Goal: Transaction & Acquisition: Book appointment/travel/reservation

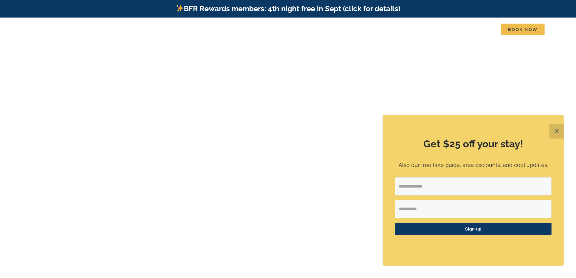
click at [555, 131] on button "✕" at bounding box center [556, 131] width 15 height 15
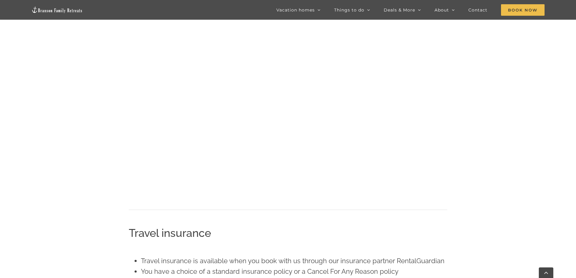
scroll to position [731, 0]
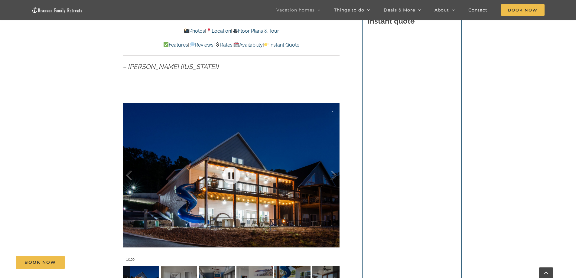
scroll to position [454, 0]
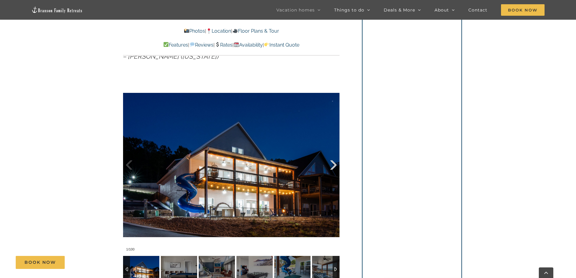
click at [329, 161] on div at bounding box center [327, 164] width 19 height 37
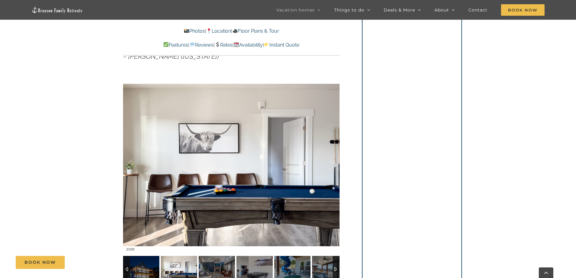
click at [330, 162] on div at bounding box center [327, 164] width 19 height 37
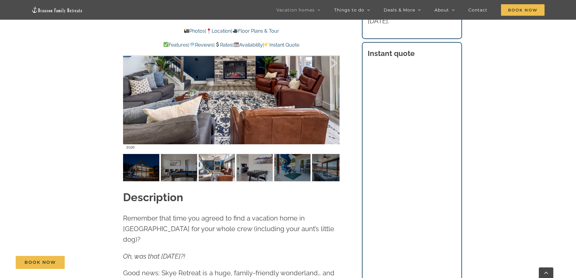
scroll to position [484, 0]
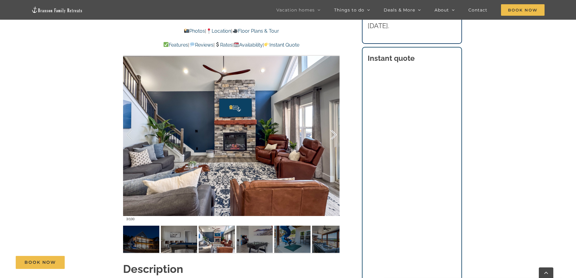
click at [331, 135] on div at bounding box center [327, 134] width 19 height 37
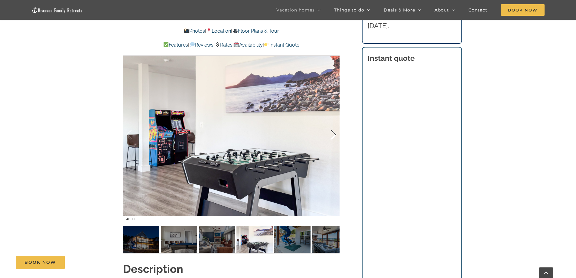
click at [331, 135] on div at bounding box center [327, 134] width 19 height 37
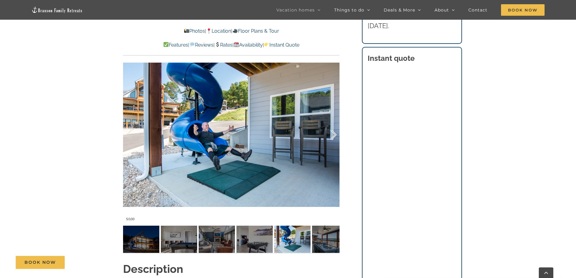
click at [331, 135] on div at bounding box center [327, 134] width 19 height 37
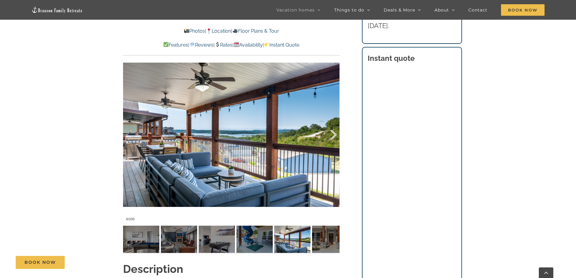
click at [331, 135] on div at bounding box center [327, 134] width 19 height 37
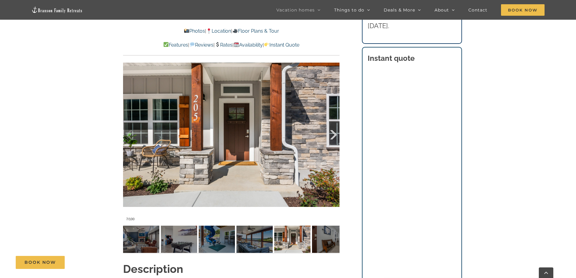
click at [331, 135] on div at bounding box center [327, 134] width 19 height 37
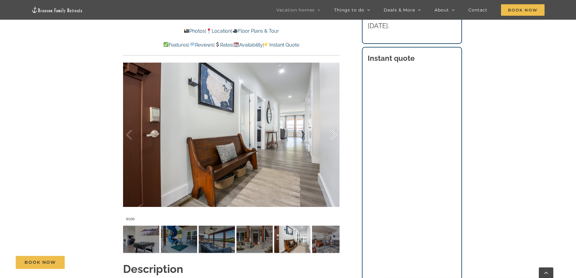
click at [331, 135] on div at bounding box center [327, 134] width 19 height 37
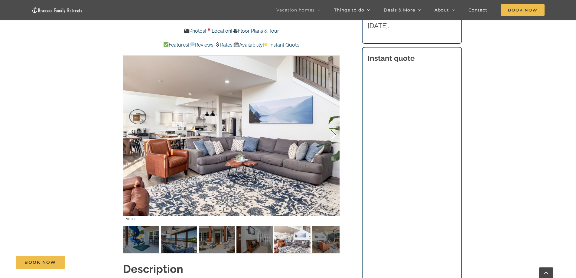
click at [331, 135] on div at bounding box center [327, 134] width 19 height 37
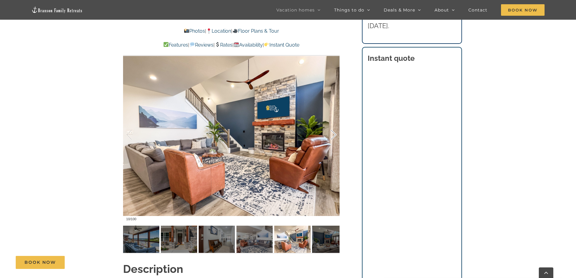
click at [331, 135] on div at bounding box center [327, 134] width 19 height 37
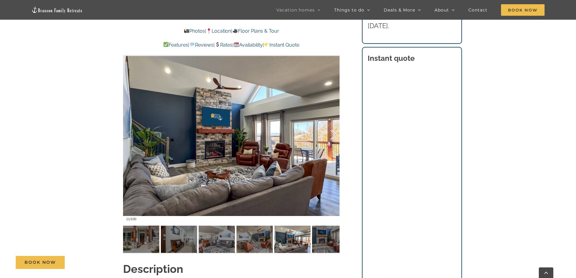
click at [331, 135] on div at bounding box center [327, 134] width 19 height 37
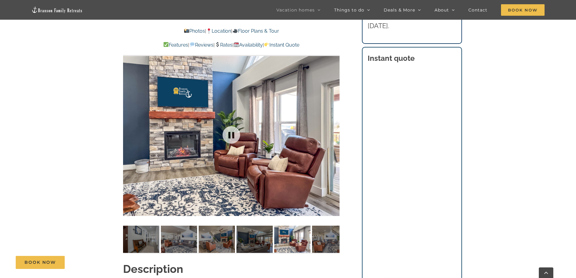
click at [331, 135] on div at bounding box center [231, 135] width 216 height 178
click at [333, 136] on div at bounding box center [327, 134] width 19 height 37
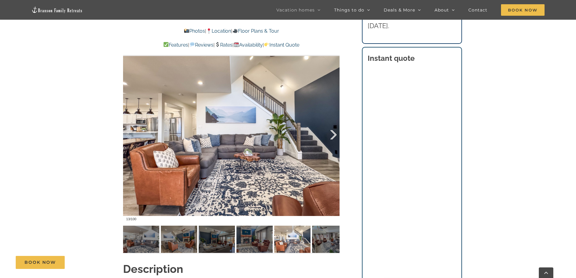
click at [334, 133] on div at bounding box center [327, 134] width 19 height 37
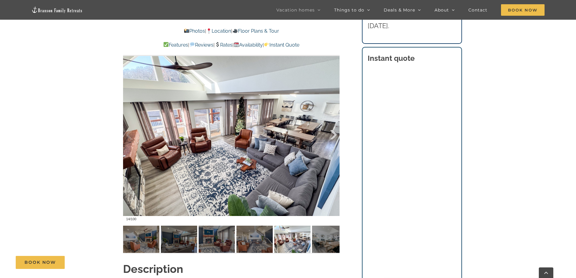
click at [334, 133] on div at bounding box center [327, 134] width 19 height 37
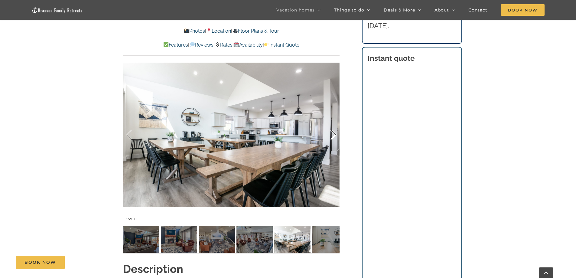
click at [334, 133] on div at bounding box center [327, 134] width 19 height 37
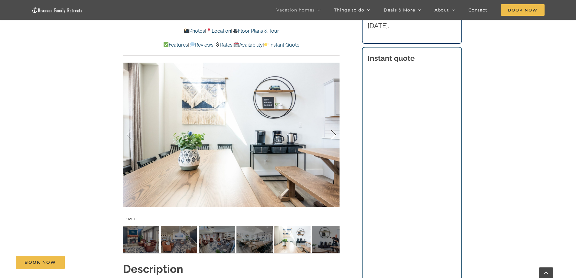
click at [334, 133] on div at bounding box center [327, 134] width 19 height 37
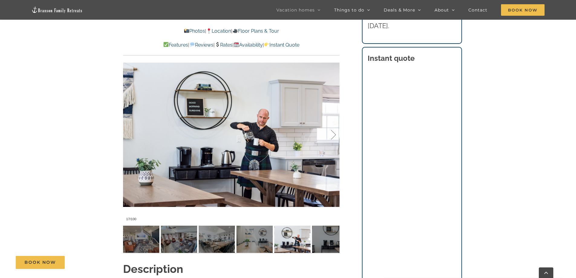
click at [334, 133] on div at bounding box center [327, 134] width 19 height 37
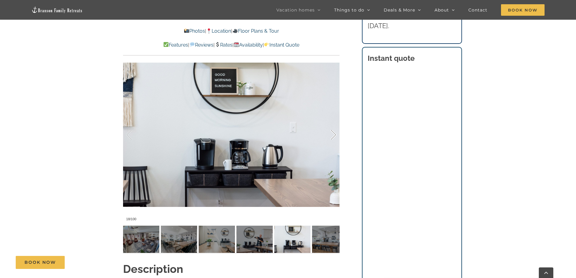
click at [334, 133] on div at bounding box center [327, 134] width 19 height 37
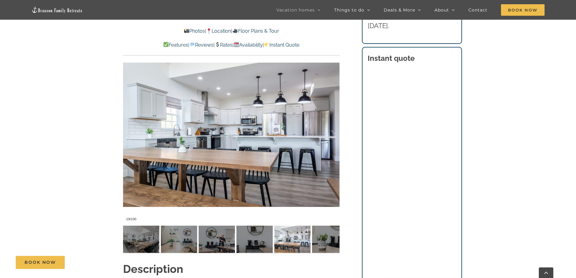
click at [126, 135] on div at bounding box center [231, 135] width 216 height 178
click at [130, 134] on div at bounding box center [135, 134] width 19 height 37
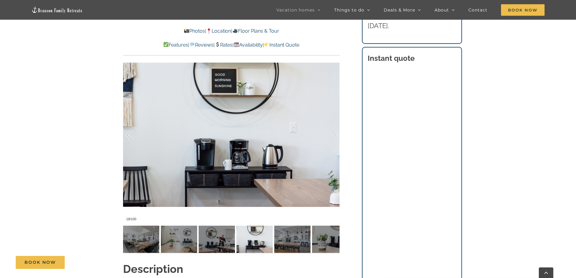
click at [129, 134] on div at bounding box center [135, 134] width 19 height 37
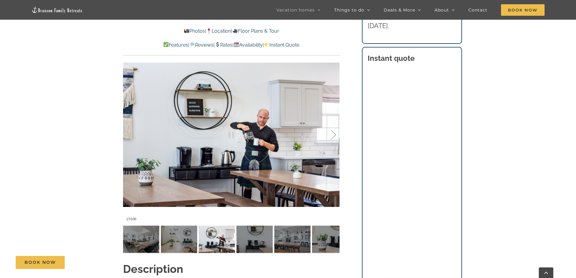
click at [334, 133] on div at bounding box center [327, 134] width 19 height 37
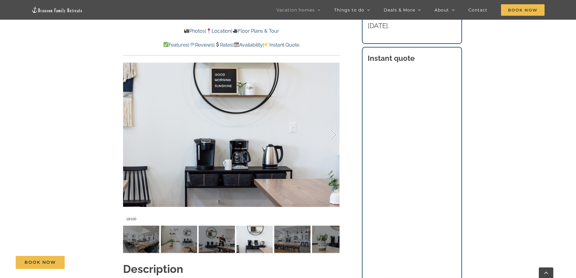
click at [334, 133] on div at bounding box center [327, 134] width 19 height 37
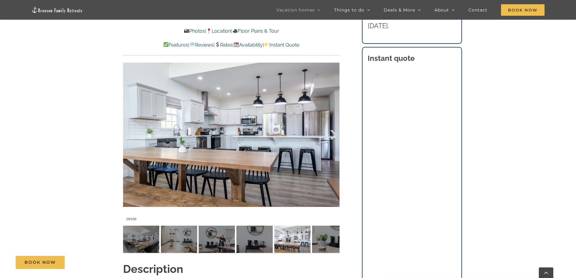
click at [334, 133] on div at bounding box center [327, 134] width 19 height 37
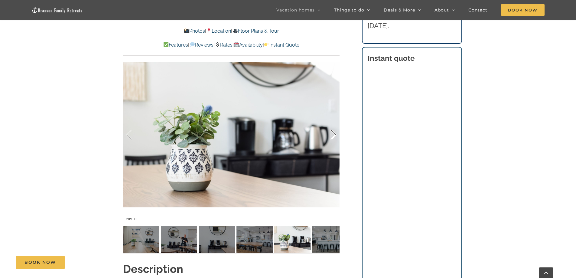
click at [334, 133] on div at bounding box center [327, 134] width 19 height 37
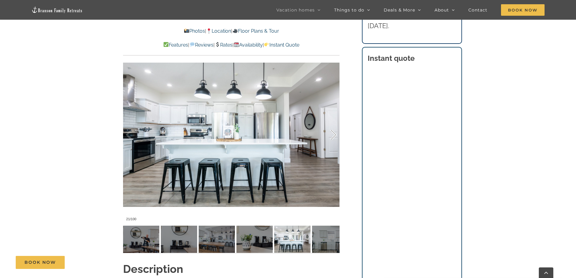
click at [334, 133] on div at bounding box center [327, 134] width 19 height 37
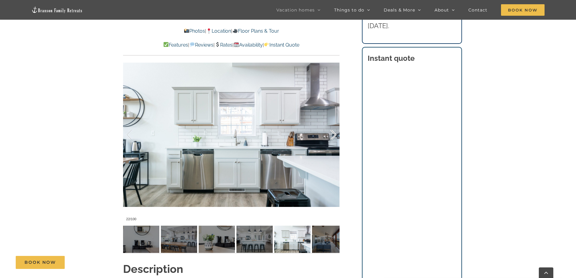
click at [334, 133] on div at bounding box center [327, 134] width 19 height 37
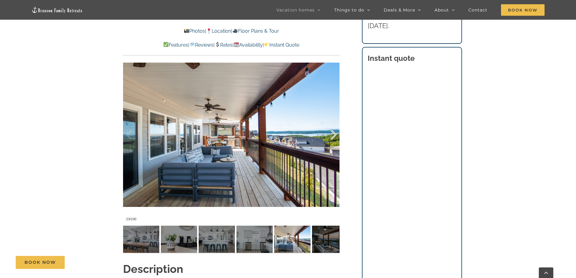
click at [334, 133] on div at bounding box center [327, 134] width 19 height 37
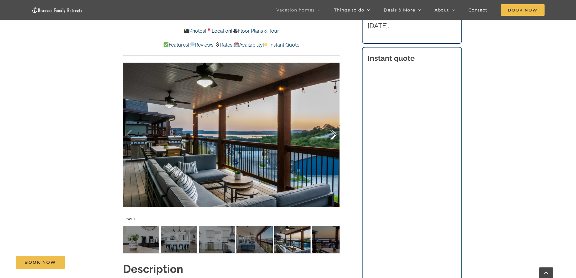
click at [334, 133] on div at bounding box center [327, 134] width 19 height 37
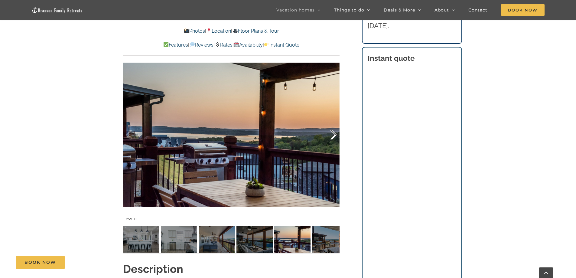
click at [334, 133] on div at bounding box center [327, 134] width 19 height 37
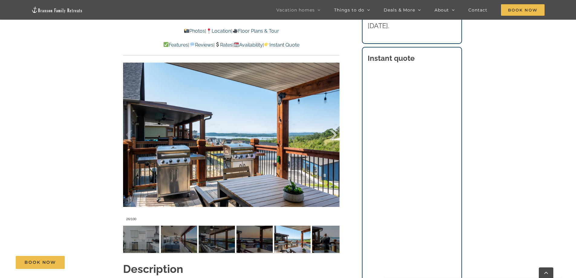
click at [334, 133] on div at bounding box center [327, 134] width 19 height 37
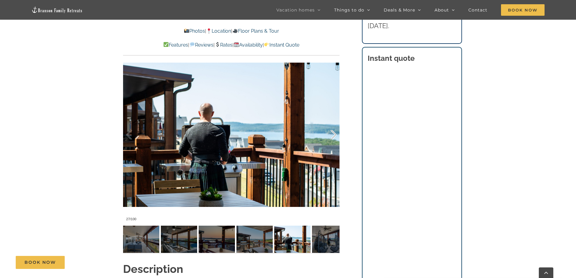
click at [334, 133] on div at bounding box center [327, 134] width 19 height 37
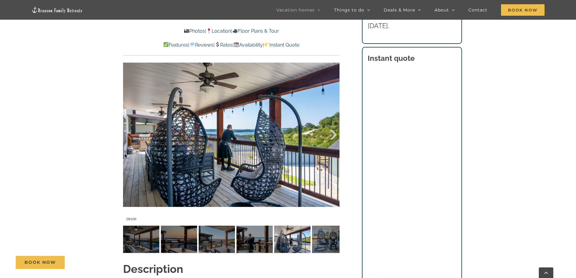
click at [334, 133] on div at bounding box center [327, 134] width 19 height 37
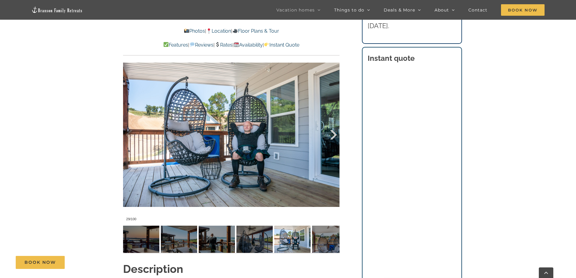
click at [334, 133] on div at bounding box center [327, 134] width 19 height 37
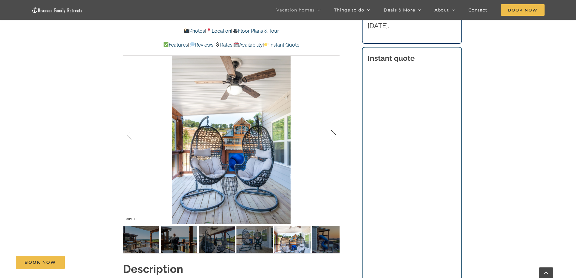
click at [334, 133] on div at bounding box center [327, 134] width 19 height 37
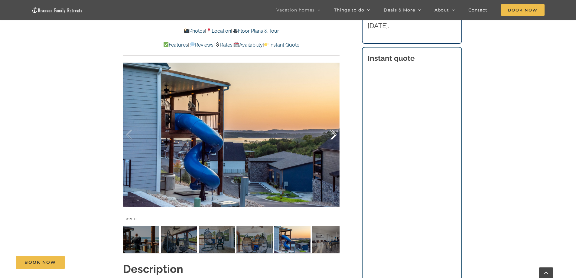
click at [334, 133] on div at bounding box center [327, 134] width 19 height 37
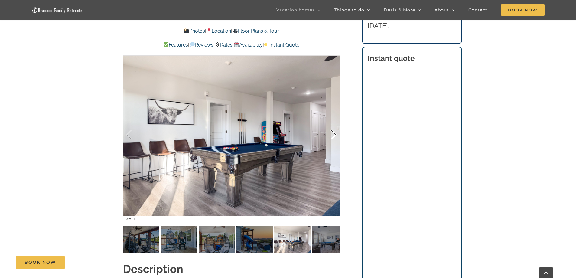
click at [334, 133] on div at bounding box center [327, 134] width 19 height 37
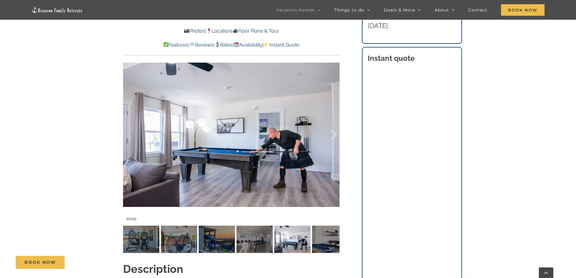
click at [334, 133] on div at bounding box center [327, 134] width 19 height 37
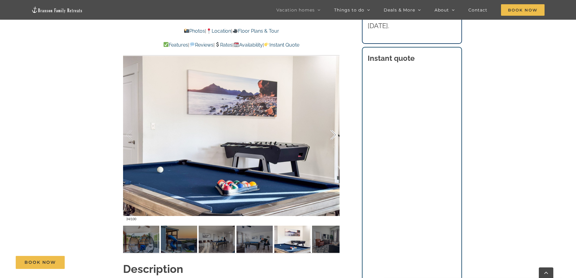
click at [334, 133] on div at bounding box center [327, 134] width 19 height 37
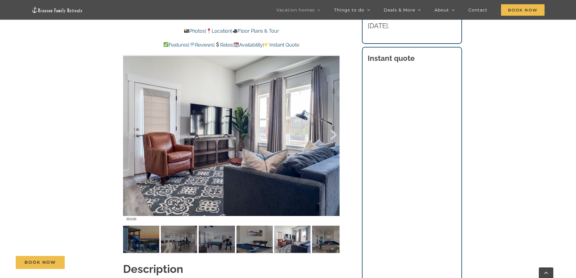
click at [334, 133] on div at bounding box center [327, 134] width 19 height 37
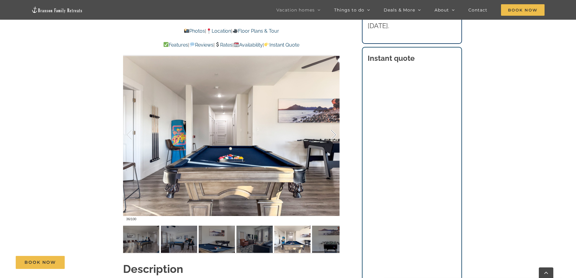
click at [334, 133] on div at bounding box center [327, 134] width 19 height 37
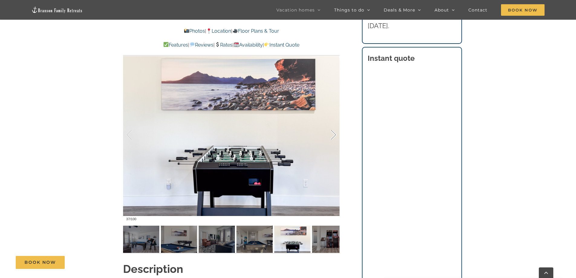
click at [334, 133] on div at bounding box center [327, 134] width 19 height 37
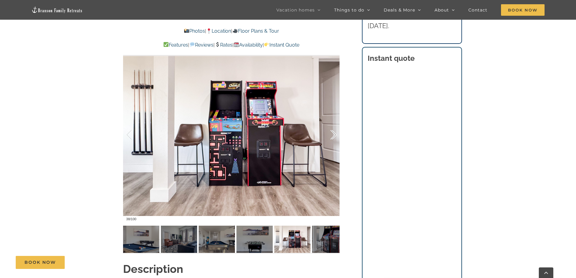
click at [334, 135] on div at bounding box center [327, 134] width 19 height 37
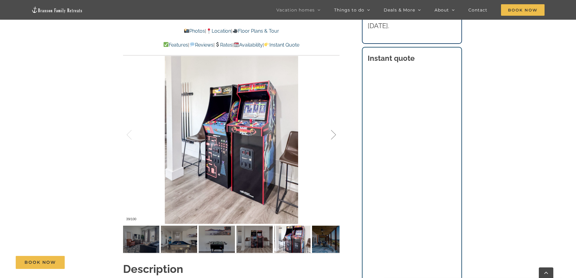
click at [334, 135] on div at bounding box center [327, 134] width 19 height 37
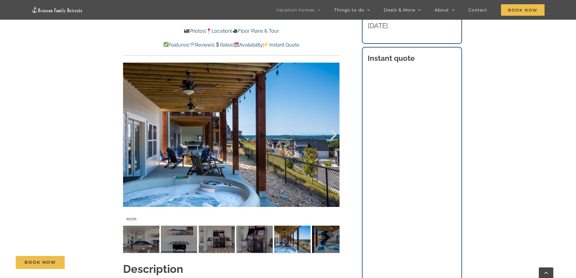
click at [334, 135] on div at bounding box center [327, 134] width 19 height 37
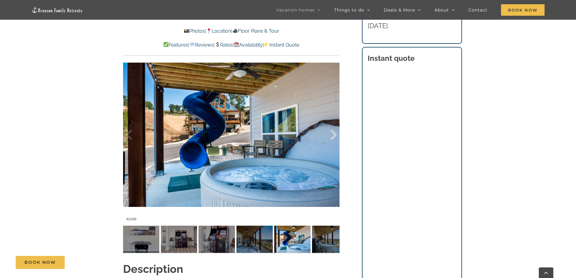
click at [334, 135] on div at bounding box center [327, 134] width 19 height 37
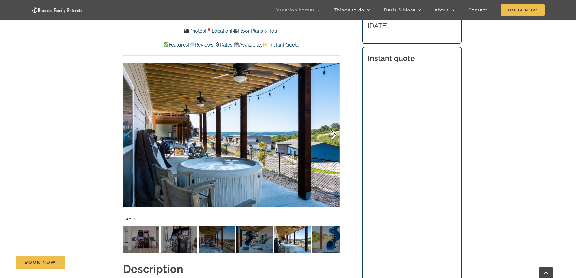
click at [334, 135] on div at bounding box center [327, 134] width 19 height 37
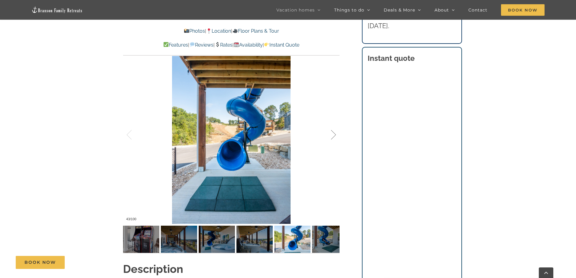
click at [334, 135] on div at bounding box center [327, 134] width 19 height 37
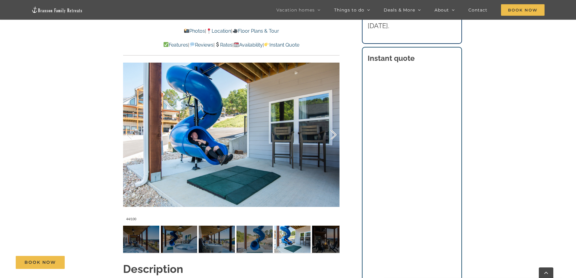
click at [334, 135] on div at bounding box center [327, 134] width 19 height 37
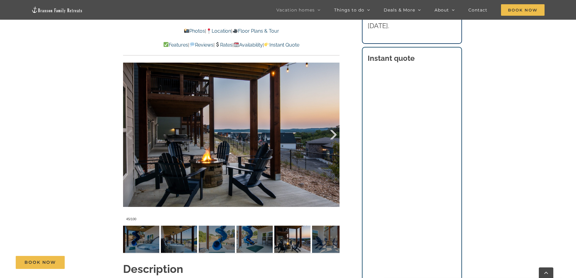
click at [334, 135] on div at bounding box center [327, 134] width 19 height 37
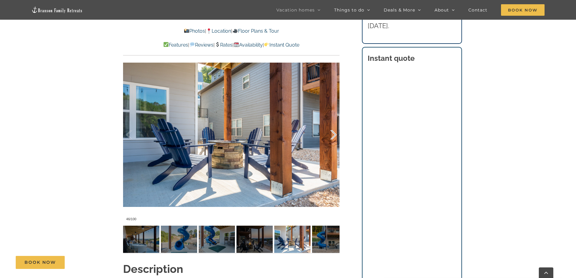
click at [334, 135] on div at bounding box center [327, 134] width 19 height 37
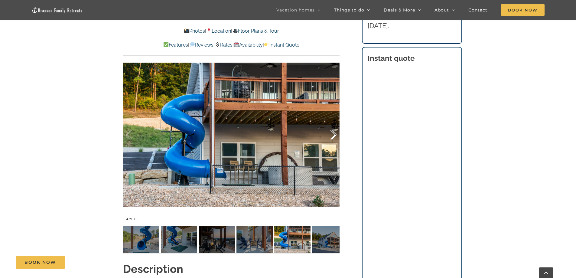
click at [334, 135] on div at bounding box center [327, 134] width 19 height 37
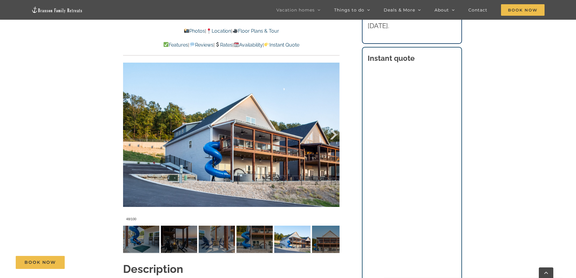
click at [334, 135] on div at bounding box center [327, 134] width 19 height 37
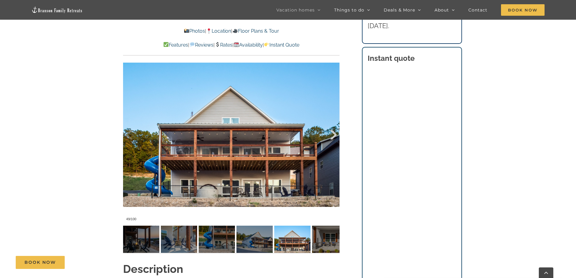
click at [334, 135] on div at bounding box center [327, 134] width 19 height 37
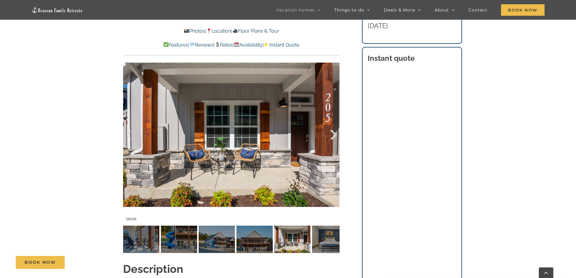
click at [334, 135] on div at bounding box center [327, 134] width 19 height 37
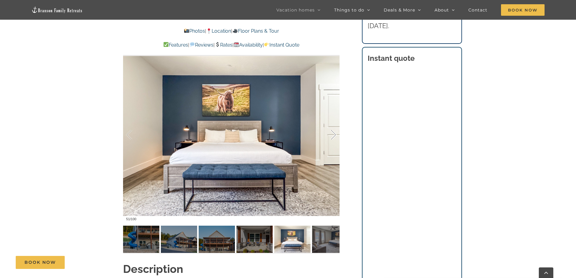
click at [334, 135] on div at bounding box center [327, 134] width 19 height 37
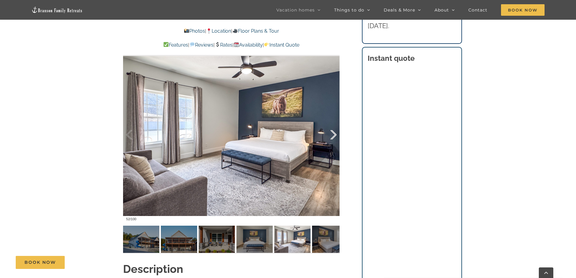
click at [332, 134] on div at bounding box center [327, 134] width 19 height 37
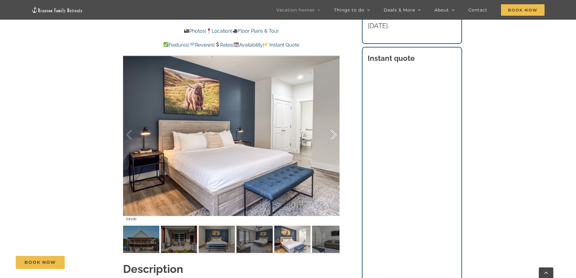
click at [331, 130] on div at bounding box center [327, 134] width 19 height 37
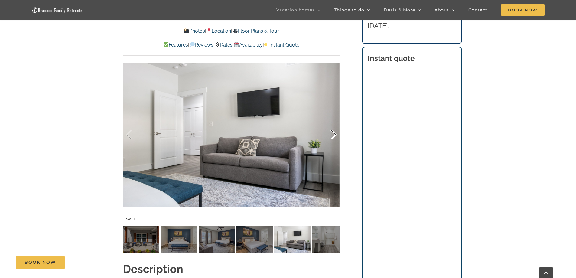
click at [334, 133] on div at bounding box center [327, 134] width 19 height 37
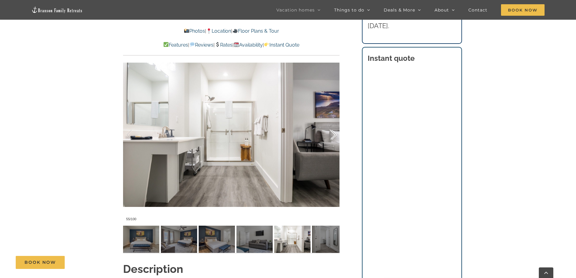
click at [334, 133] on div at bounding box center [327, 134] width 19 height 37
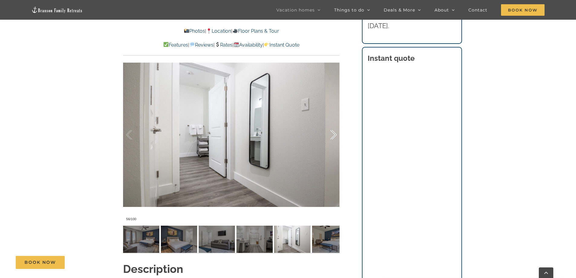
click at [333, 131] on div at bounding box center [327, 134] width 19 height 37
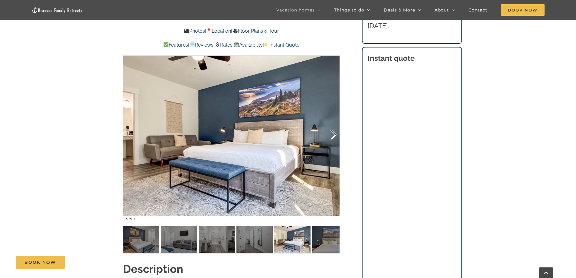
click at [333, 131] on div at bounding box center [327, 134] width 19 height 37
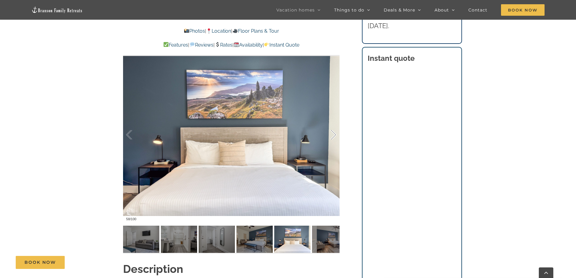
click at [333, 131] on div at bounding box center [327, 134] width 19 height 37
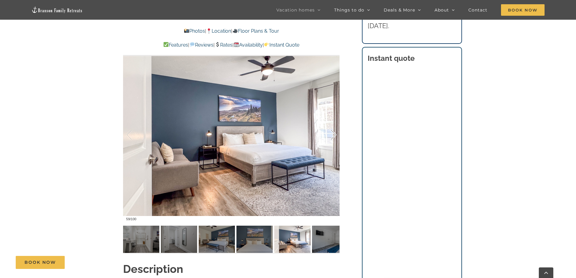
click at [333, 131] on div at bounding box center [327, 134] width 19 height 37
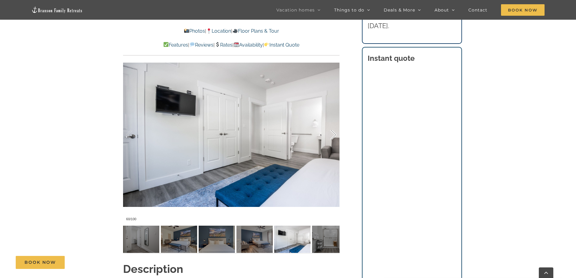
click at [332, 132] on div at bounding box center [327, 134] width 19 height 37
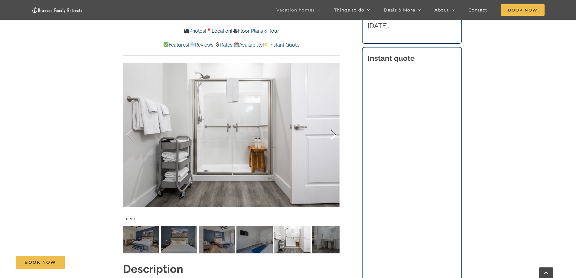
click at [332, 132] on div at bounding box center [327, 134] width 19 height 37
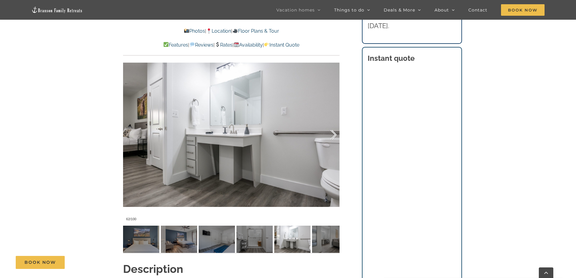
click at [332, 132] on div at bounding box center [327, 134] width 19 height 37
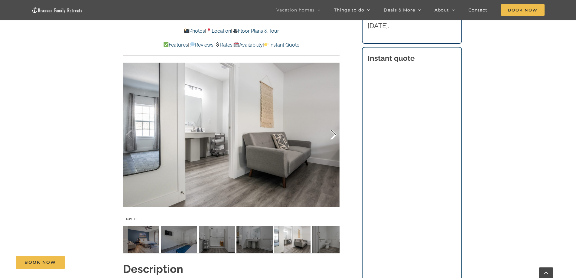
click at [332, 132] on div at bounding box center [327, 134] width 19 height 37
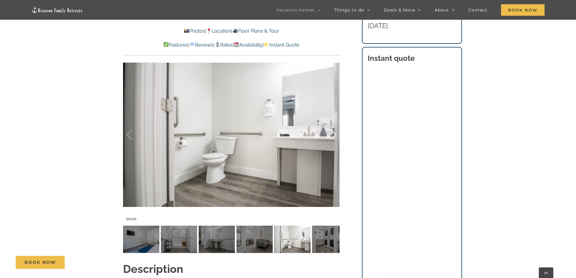
click at [332, 132] on div at bounding box center [327, 134] width 19 height 37
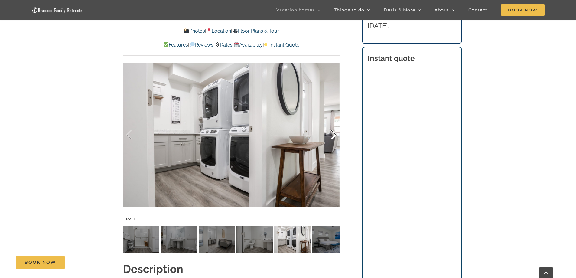
click at [332, 132] on div at bounding box center [327, 134] width 19 height 37
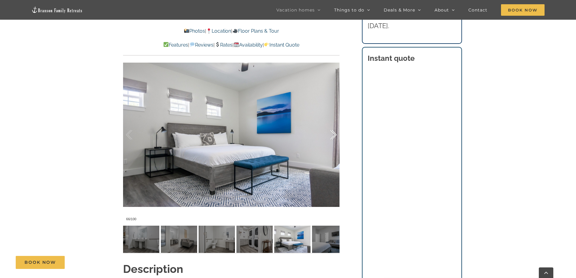
click at [332, 132] on div at bounding box center [327, 134] width 19 height 37
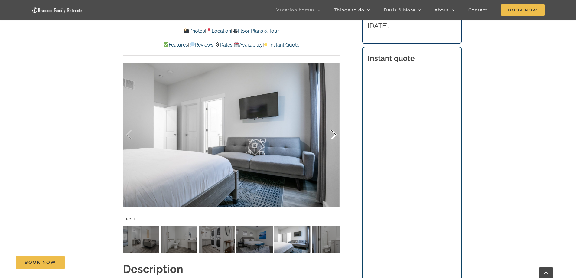
click at [332, 132] on div at bounding box center [327, 134] width 19 height 37
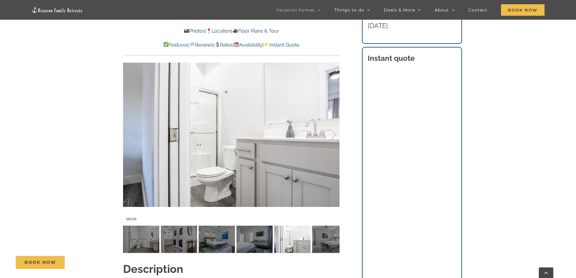
click at [332, 132] on div at bounding box center [327, 134] width 19 height 37
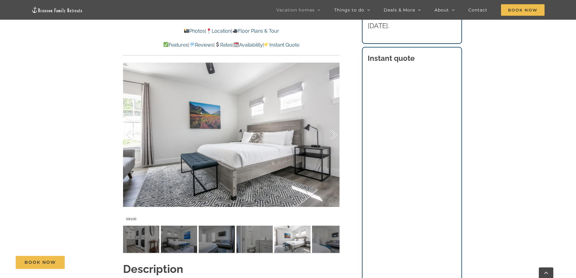
click at [332, 132] on div at bounding box center [327, 134] width 19 height 37
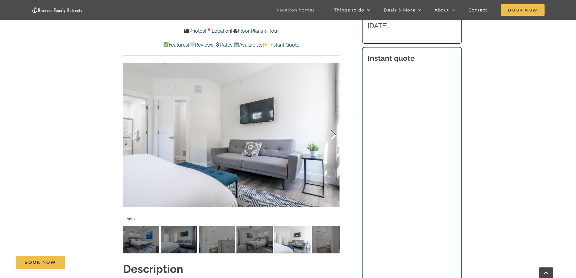
click at [332, 132] on div at bounding box center [327, 134] width 19 height 37
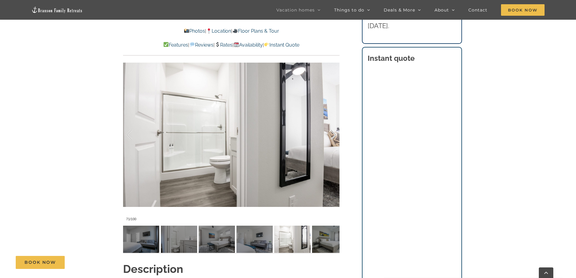
click at [332, 132] on div at bounding box center [327, 134] width 19 height 37
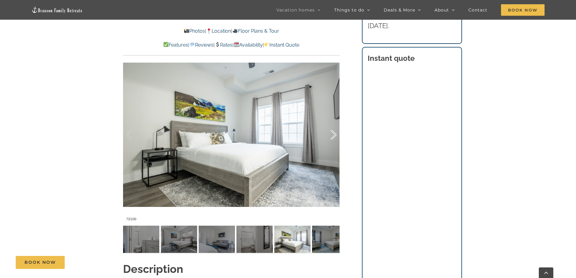
click at [332, 132] on div at bounding box center [327, 134] width 19 height 37
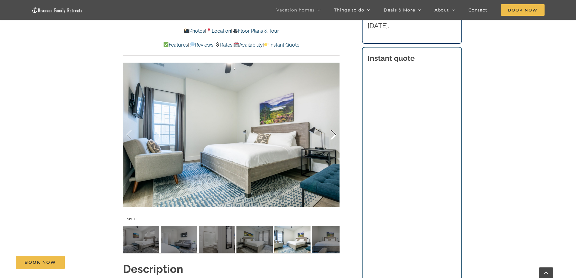
click at [332, 132] on div at bounding box center [327, 134] width 19 height 37
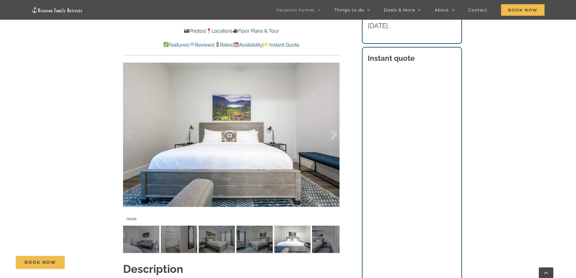
click at [332, 132] on div at bounding box center [327, 134] width 19 height 37
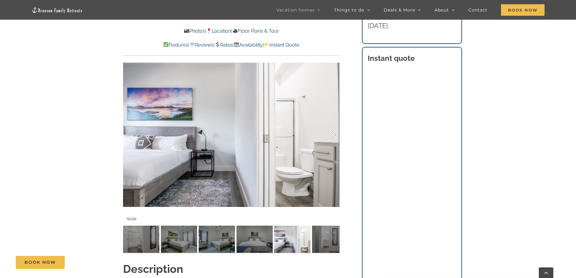
click at [332, 132] on div at bounding box center [327, 134] width 19 height 37
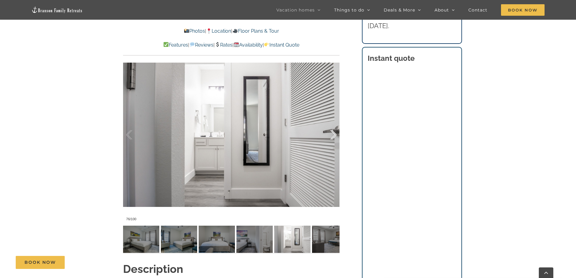
click at [332, 132] on div at bounding box center [327, 134] width 19 height 37
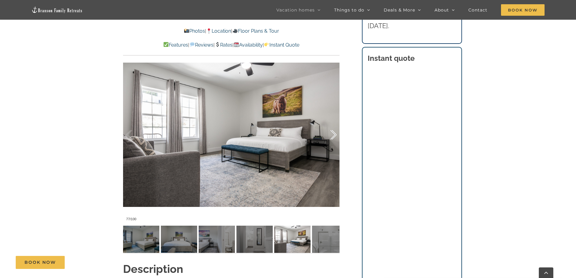
click at [332, 132] on div at bounding box center [327, 134] width 19 height 37
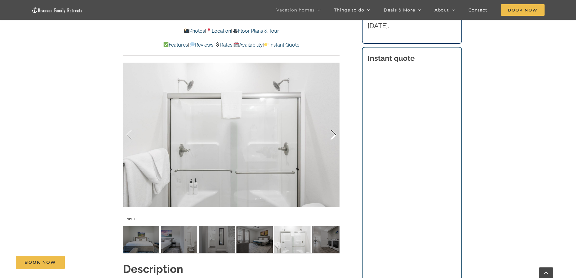
click at [332, 132] on div at bounding box center [327, 134] width 19 height 37
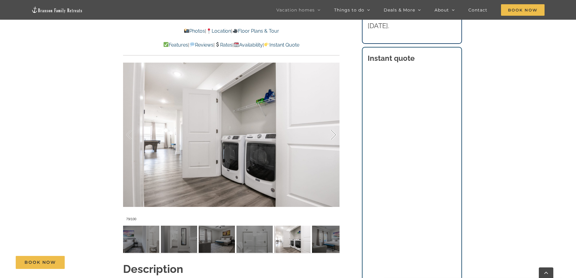
click at [332, 132] on div at bounding box center [327, 134] width 19 height 37
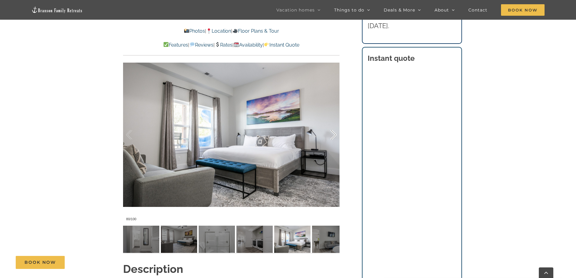
click at [332, 132] on div at bounding box center [327, 134] width 19 height 37
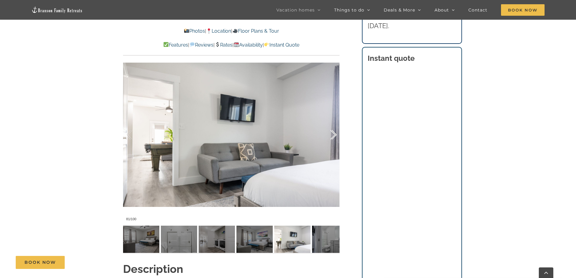
click at [332, 132] on div at bounding box center [327, 134] width 19 height 37
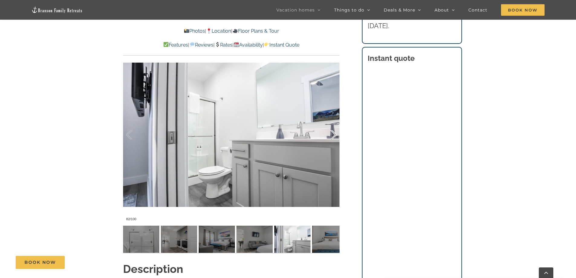
click at [332, 132] on div at bounding box center [327, 134] width 19 height 37
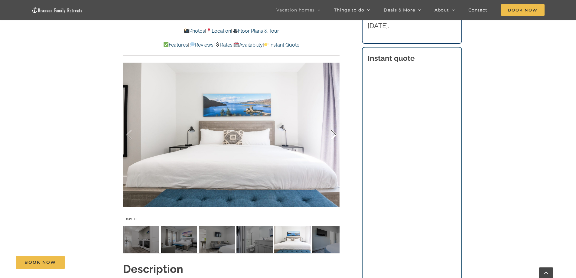
click at [332, 132] on div at bounding box center [327, 134] width 19 height 37
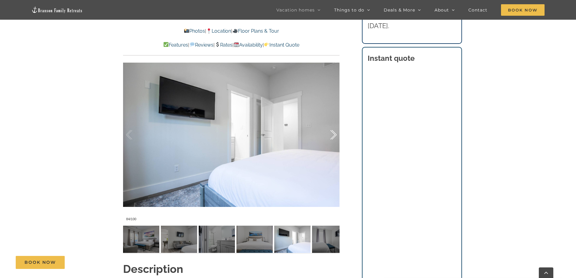
click at [332, 132] on div at bounding box center [327, 134] width 19 height 37
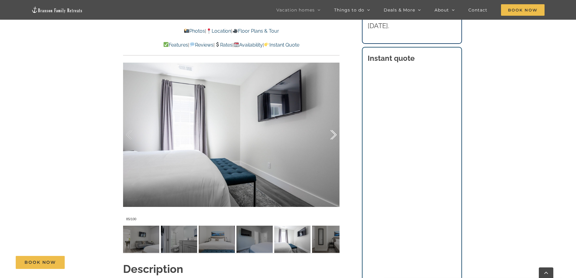
click at [332, 132] on div at bounding box center [327, 134] width 19 height 37
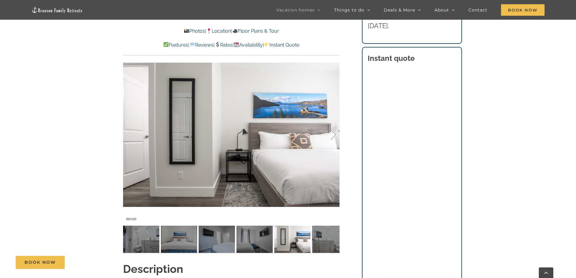
click at [332, 132] on div at bounding box center [327, 134] width 19 height 37
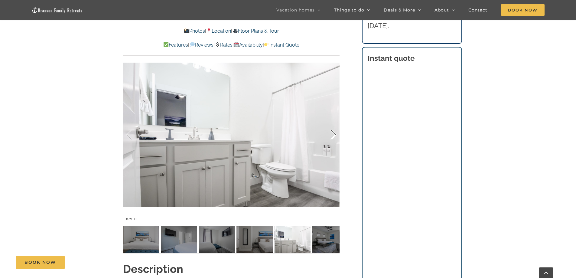
click at [332, 132] on div at bounding box center [327, 134] width 19 height 37
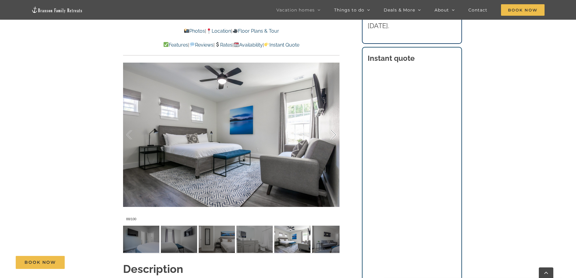
click at [332, 132] on div at bounding box center [327, 134] width 19 height 37
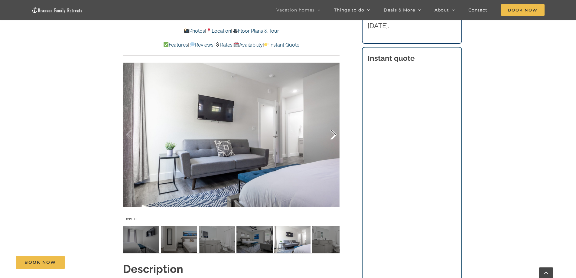
click at [332, 132] on div at bounding box center [327, 134] width 19 height 37
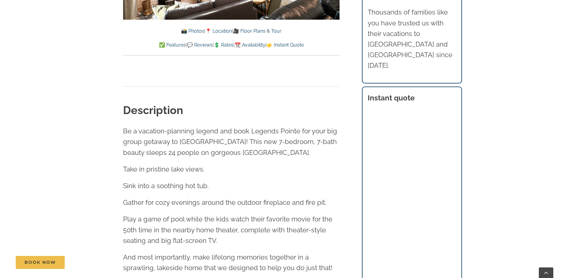
scroll to position [665, 0]
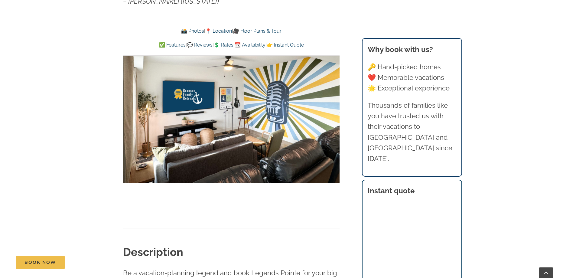
scroll to position [454, 0]
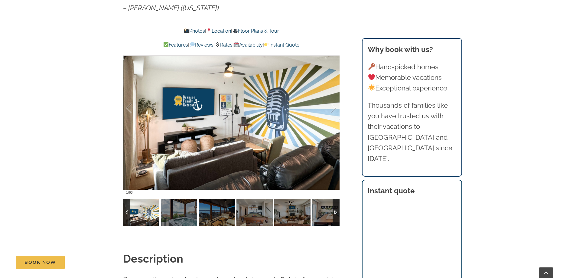
click at [336, 213] on div at bounding box center [336, 212] width 7 height 27
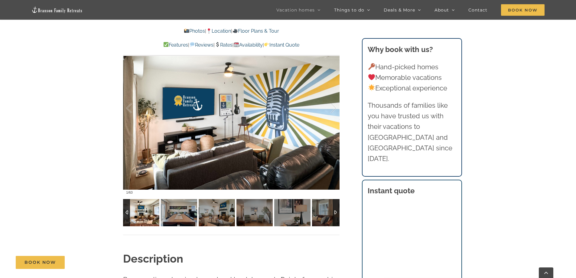
click at [149, 212] on img at bounding box center [141, 212] width 36 height 27
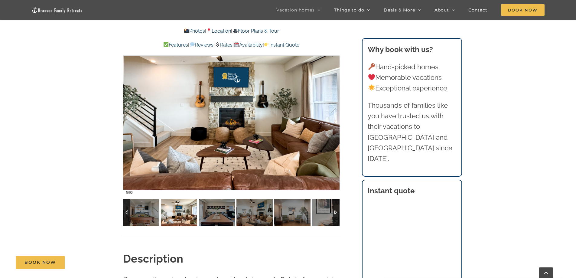
click at [196, 213] on img at bounding box center [179, 212] width 36 height 27
click at [203, 213] on img at bounding box center [217, 212] width 36 height 27
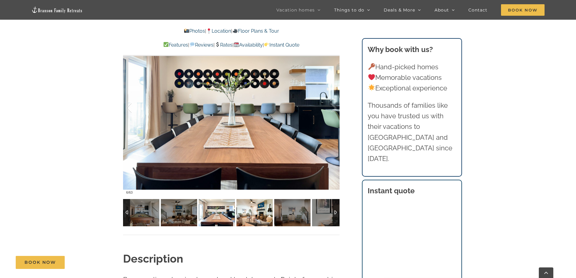
click at [239, 213] on img at bounding box center [254, 212] width 36 height 27
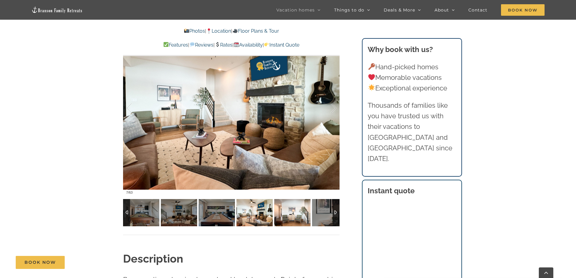
click at [290, 214] on img at bounding box center [292, 212] width 36 height 27
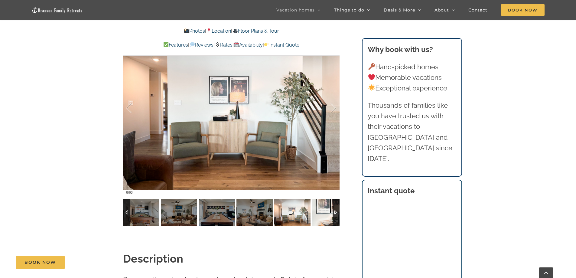
click at [318, 214] on img at bounding box center [330, 212] width 36 height 27
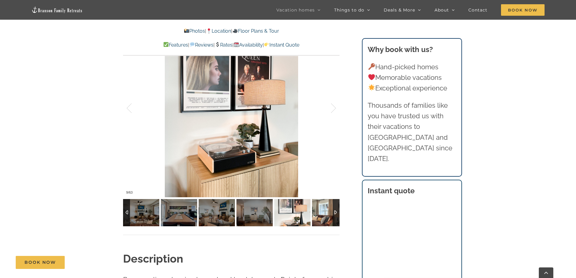
click at [321, 214] on img at bounding box center [330, 212] width 36 height 27
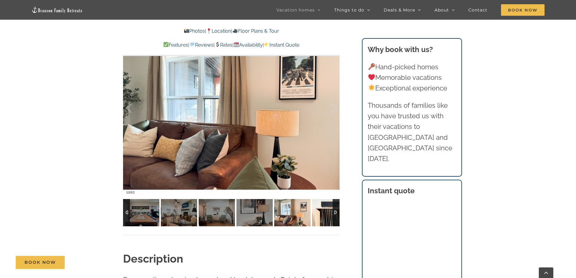
click at [321, 214] on img at bounding box center [330, 212] width 36 height 27
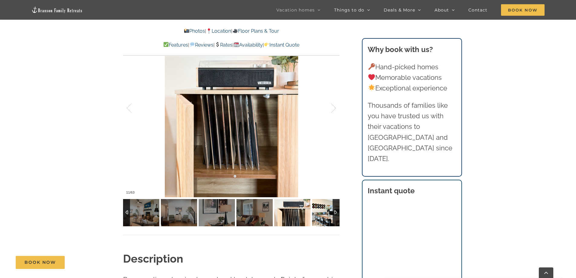
click at [321, 214] on img at bounding box center [330, 212] width 36 height 27
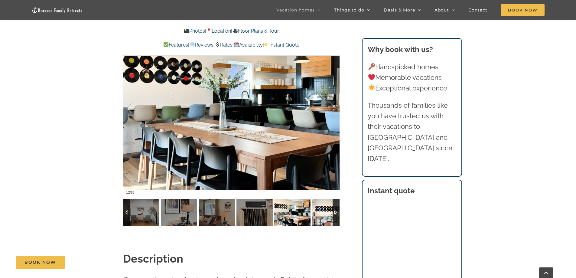
click at [321, 214] on img at bounding box center [330, 212] width 36 height 27
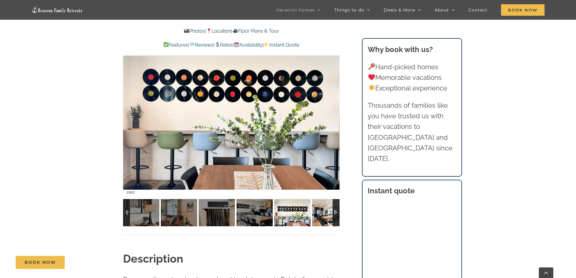
click at [321, 214] on img at bounding box center [330, 212] width 36 height 27
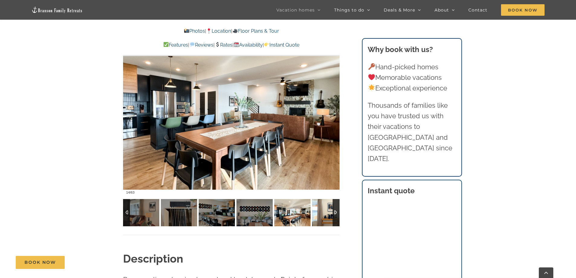
click at [321, 214] on img at bounding box center [330, 212] width 36 height 27
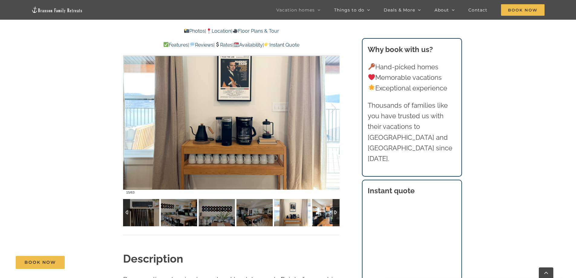
click at [321, 214] on img at bounding box center [330, 212] width 36 height 27
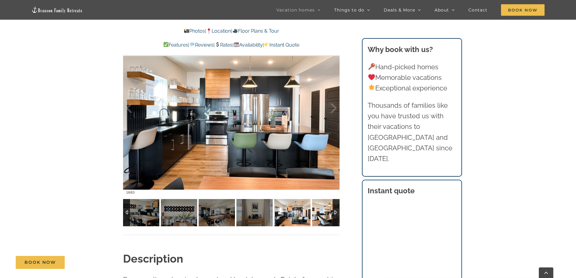
click at [321, 214] on img at bounding box center [330, 212] width 36 height 27
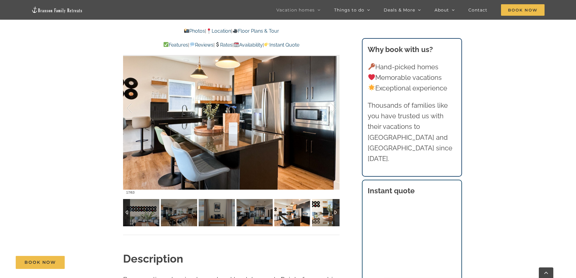
click at [321, 214] on img at bounding box center [330, 212] width 36 height 27
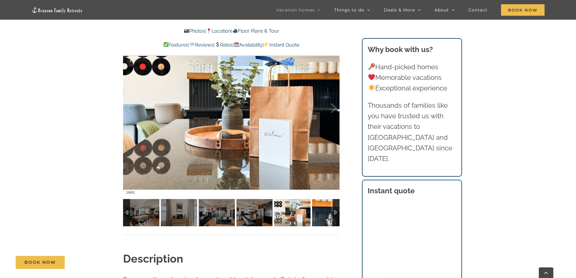
click at [321, 214] on img at bounding box center [330, 212] width 36 height 27
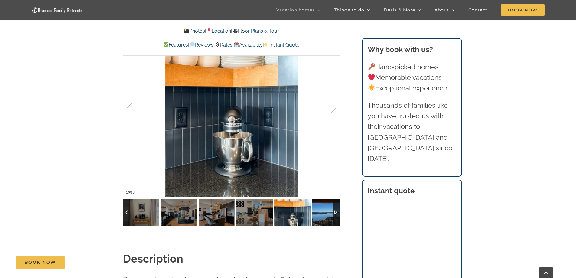
click at [321, 214] on img at bounding box center [330, 212] width 36 height 27
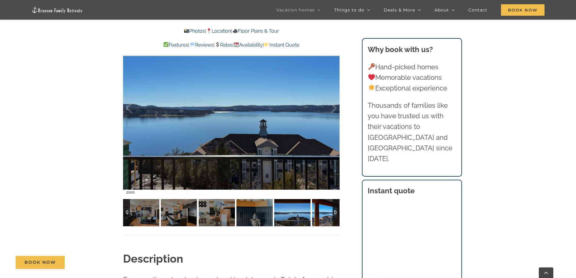
click at [321, 214] on img at bounding box center [330, 212] width 36 height 27
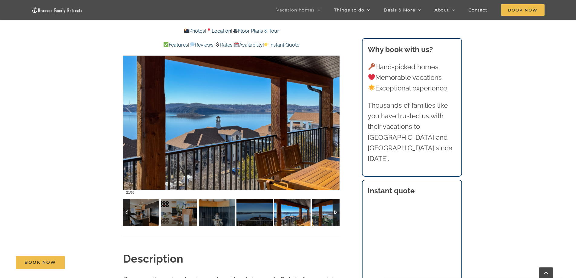
click at [321, 214] on img at bounding box center [330, 212] width 36 height 27
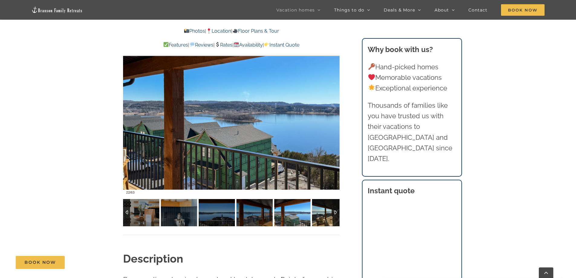
click at [321, 214] on img at bounding box center [330, 212] width 36 height 27
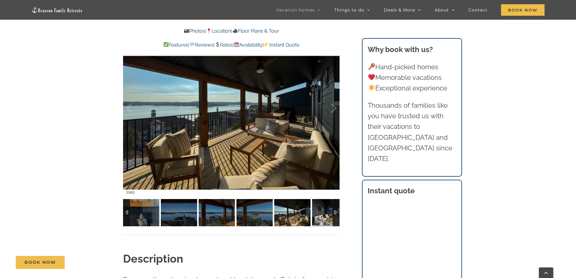
click at [321, 214] on img at bounding box center [330, 212] width 36 height 27
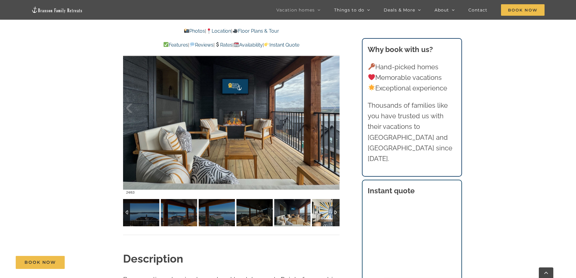
click at [321, 214] on img at bounding box center [330, 212] width 36 height 27
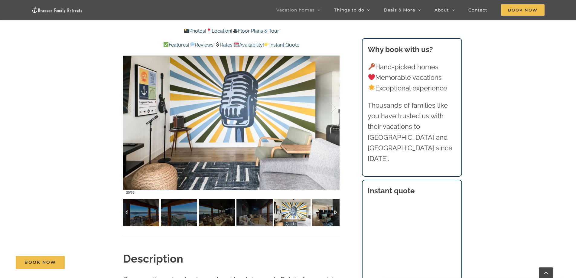
click at [321, 214] on img at bounding box center [330, 212] width 36 height 27
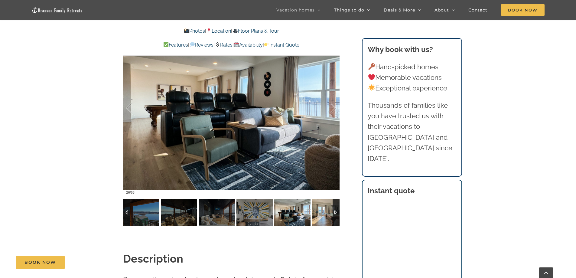
click at [321, 214] on img at bounding box center [330, 212] width 36 height 27
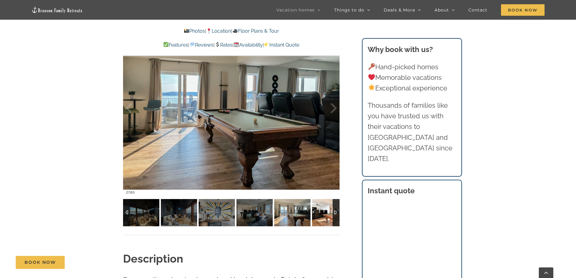
click at [321, 214] on img at bounding box center [330, 212] width 36 height 27
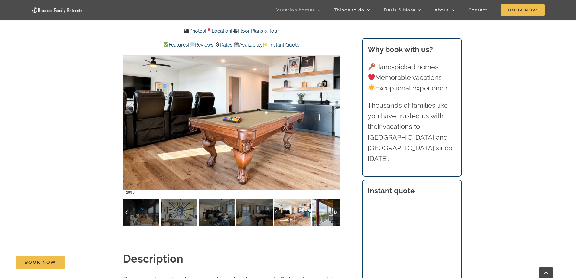
click at [321, 214] on img at bounding box center [330, 212] width 36 height 27
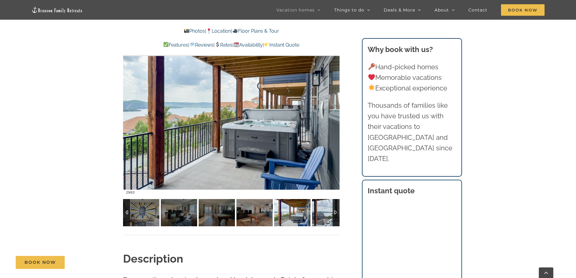
click at [321, 214] on img at bounding box center [330, 212] width 36 height 27
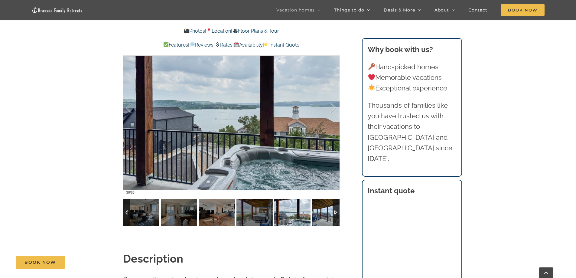
click at [321, 214] on img at bounding box center [330, 212] width 36 height 27
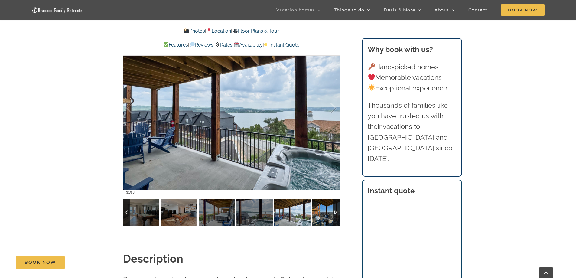
click at [321, 214] on img at bounding box center [330, 212] width 36 height 27
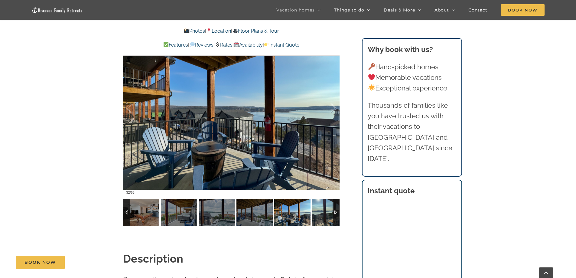
click at [321, 214] on img at bounding box center [330, 212] width 36 height 27
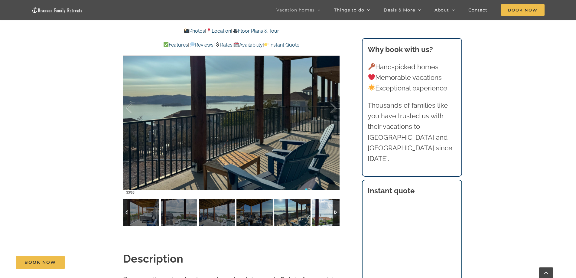
click at [321, 214] on img at bounding box center [330, 212] width 36 height 27
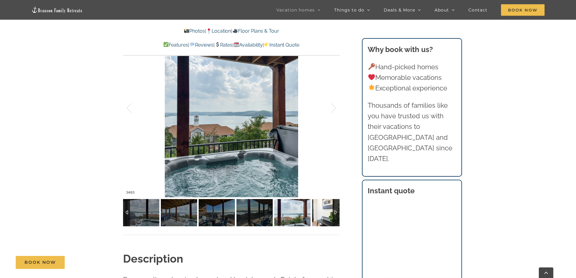
click at [321, 214] on img at bounding box center [330, 212] width 36 height 27
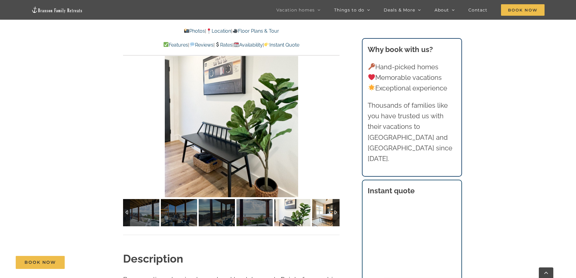
click at [321, 214] on img at bounding box center [330, 212] width 36 height 27
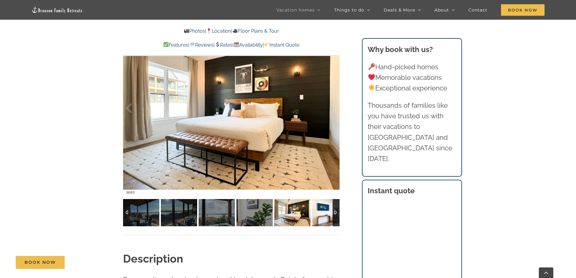
click at [321, 214] on img at bounding box center [330, 212] width 36 height 27
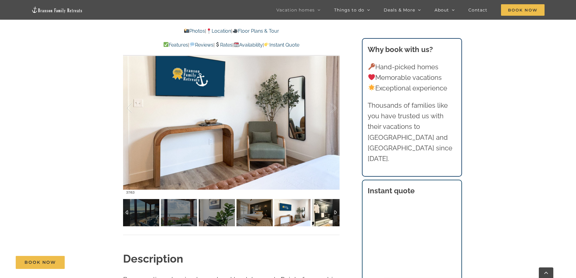
click at [321, 214] on img at bounding box center [330, 212] width 36 height 27
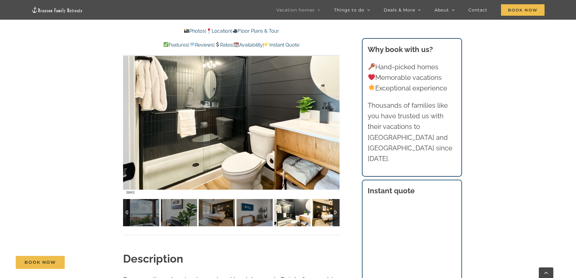
click at [321, 214] on img at bounding box center [330, 212] width 36 height 27
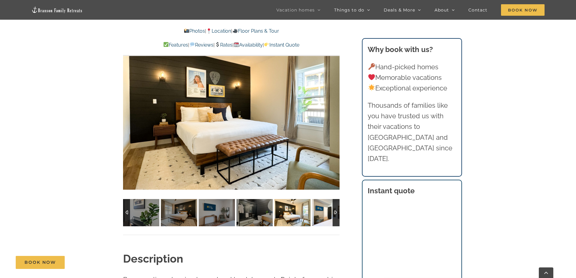
click at [323, 213] on img at bounding box center [330, 212] width 36 height 27
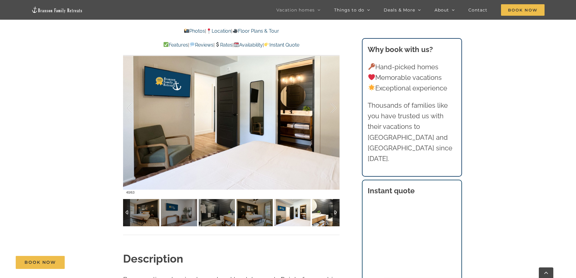
click at [323, 213] on img at bounding box center [330, 212] width 36 height 27
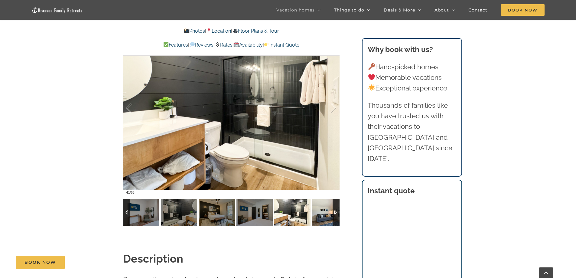
click at [323, 213] on img at bounding box center [330, 212] width 36 height 27
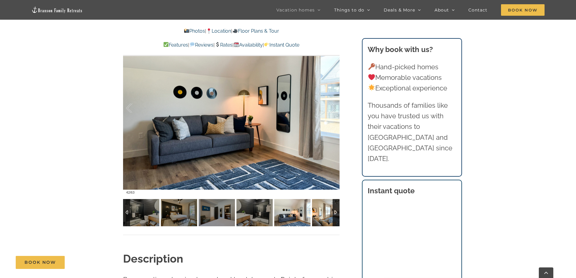
click at [323, 213] on img at bounding box center [330, 212] width 36 height 27
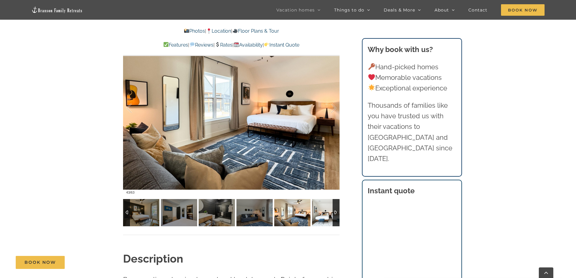
click at [323, 213] on img at bounding box center [330, 212] width 36 height 27
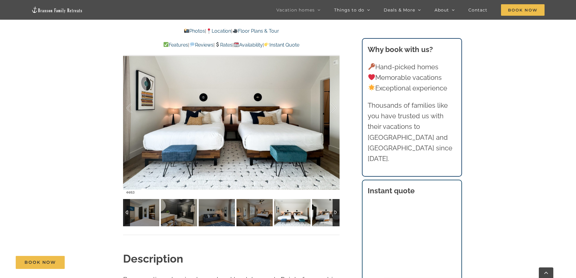
click at [323, 213] on img at bounding box center [330, 212] width 36 height 27
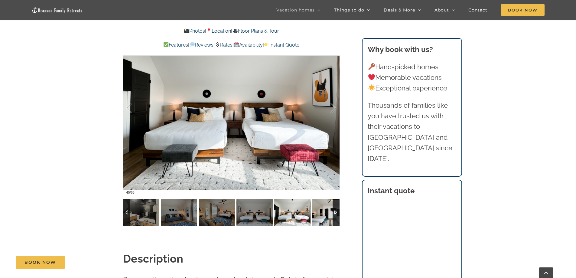
click at [323, 213] on img at bounding box center [330, 212] width 36 height 27
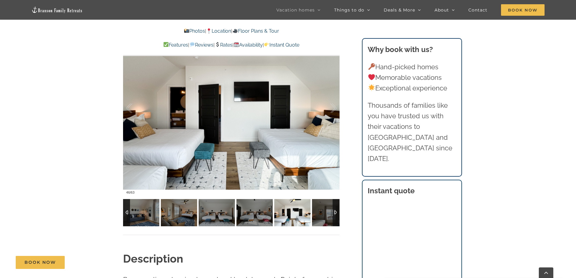
click at [323, 213] on img at bounding box center [330, 212] width 36 height 27
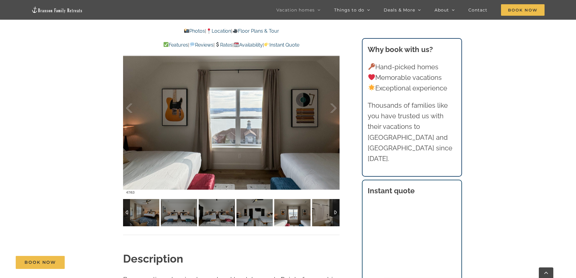
click at [311, 213] on img at bounding box center [292, 212] width 36 height 27
click at [323, 213] on img at bounding box center [330, 212] width 36 height 27
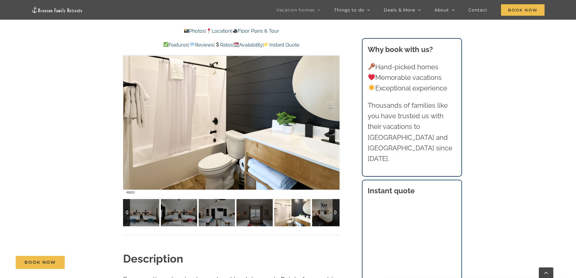
click at [311, 213] on img at bounding box center [292, 212] width 36 height 27
click at [323, 213] on img at bounding box center [330, 212] width 36 height 27
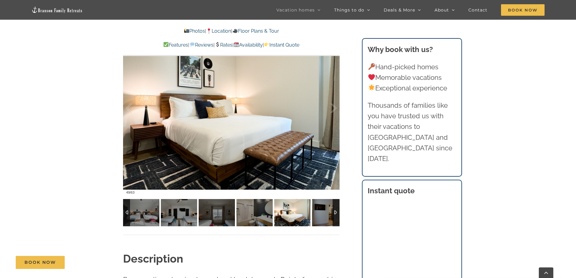
click at [323, 213] on img at bounding box center [330, 212] width 36 height 27
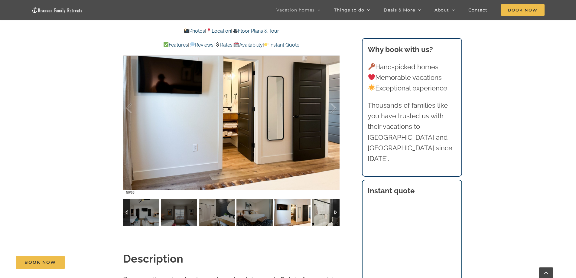
click at [323, 213] on img at bounding box center [330, 212] width 36 height 27
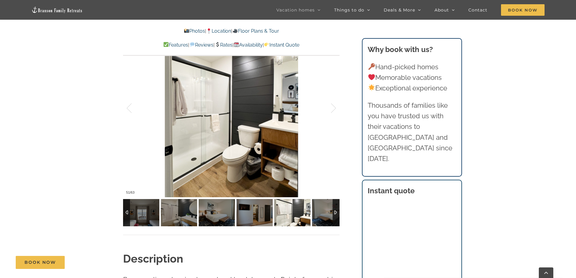
click at [323, 213] on img at bounding box center [330, 212] width 36 height 27
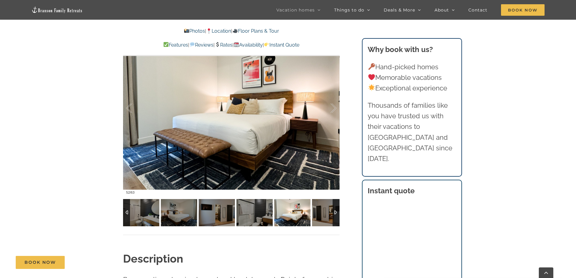
click at [323, 213] on img at bounding box center [330, 212] width 36 height 27
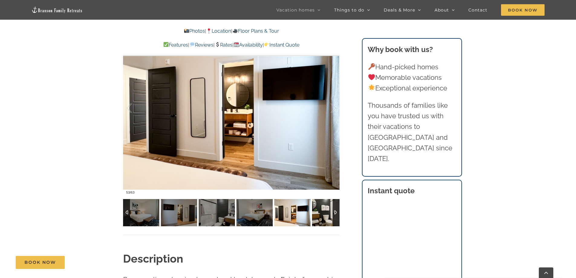
click at [323, 213] on img at bounding box center [330, 212] width 36 height 27
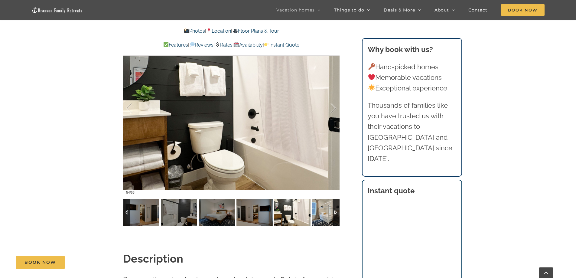
click at [323, 213] on img at bounding box center [330, 212] width 36 height 27
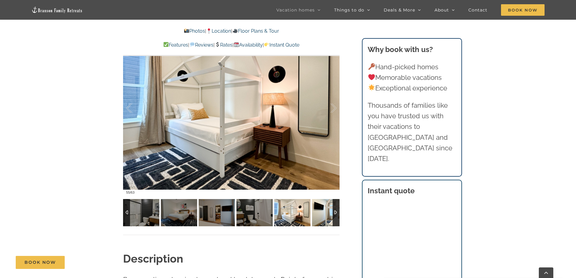
click at [323, 213] on img at bounding box center [330, 212] width 36 height 27
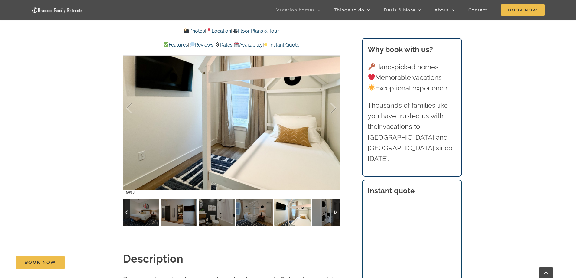
click at [323, 213] on img at bounding box center [330, 212] width 36 height 27
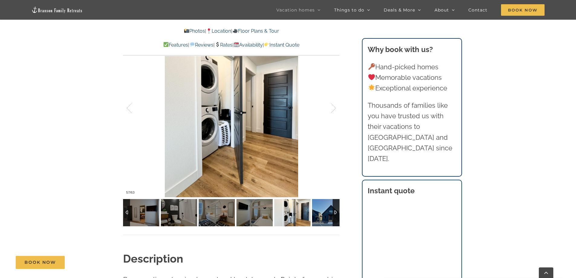
click at [323, 213] on img at bounding box center [330, 212] width 36 height 27
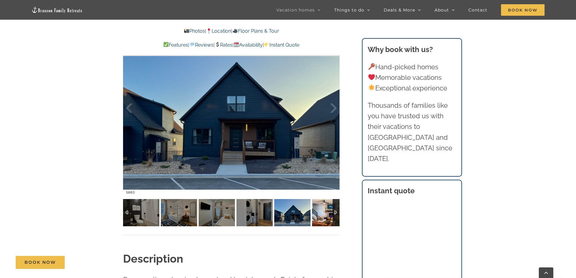
click at [323, 213] on img at bounding box center [330, 212] width 36 height 27
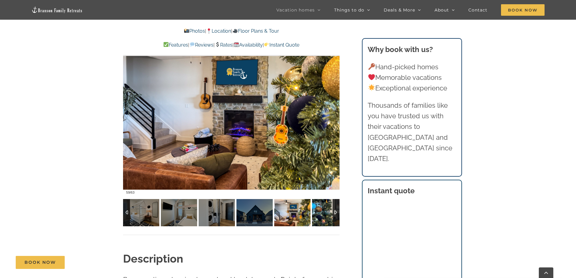
click at [323, 213] on img at bounding box center [330, 212] width 36 height 27
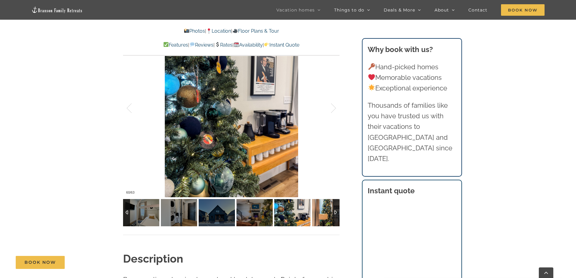
click at [323, 213] on img at bounding box center [330, 212] width 36 height 27
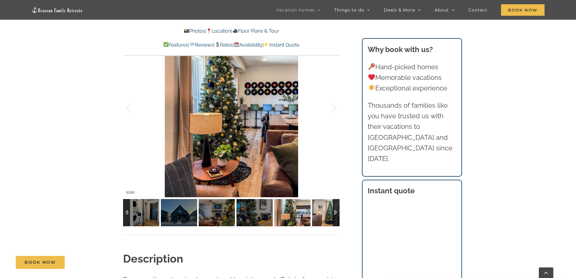
click at [324, 213] on img at bounding box center [330, 212] width 36 height 27
